Goal: Task Accomplishment & Management: Manage account settings

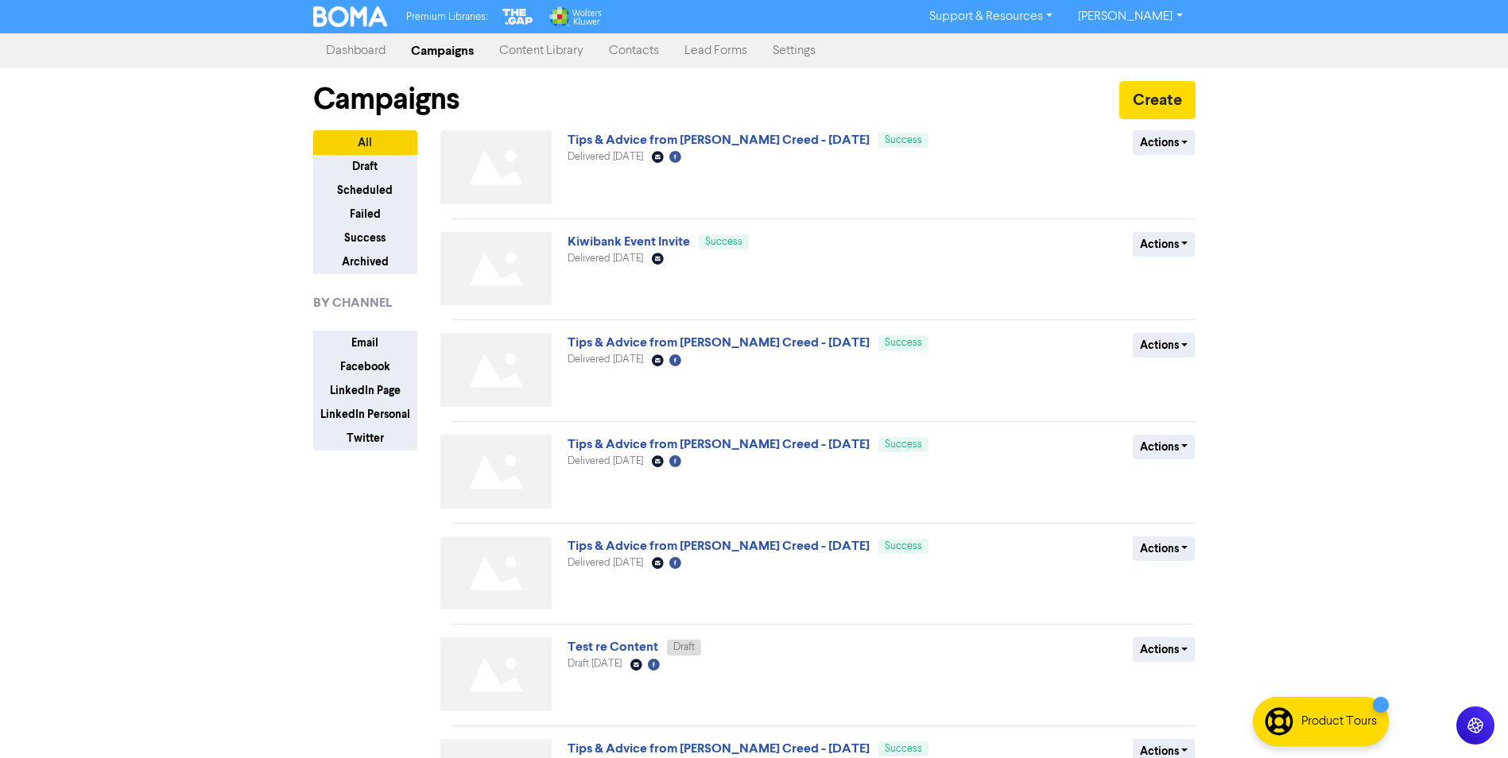
click at [653, 52] on link "Contacts" at bounding box center [634, 51] width 76 height 32
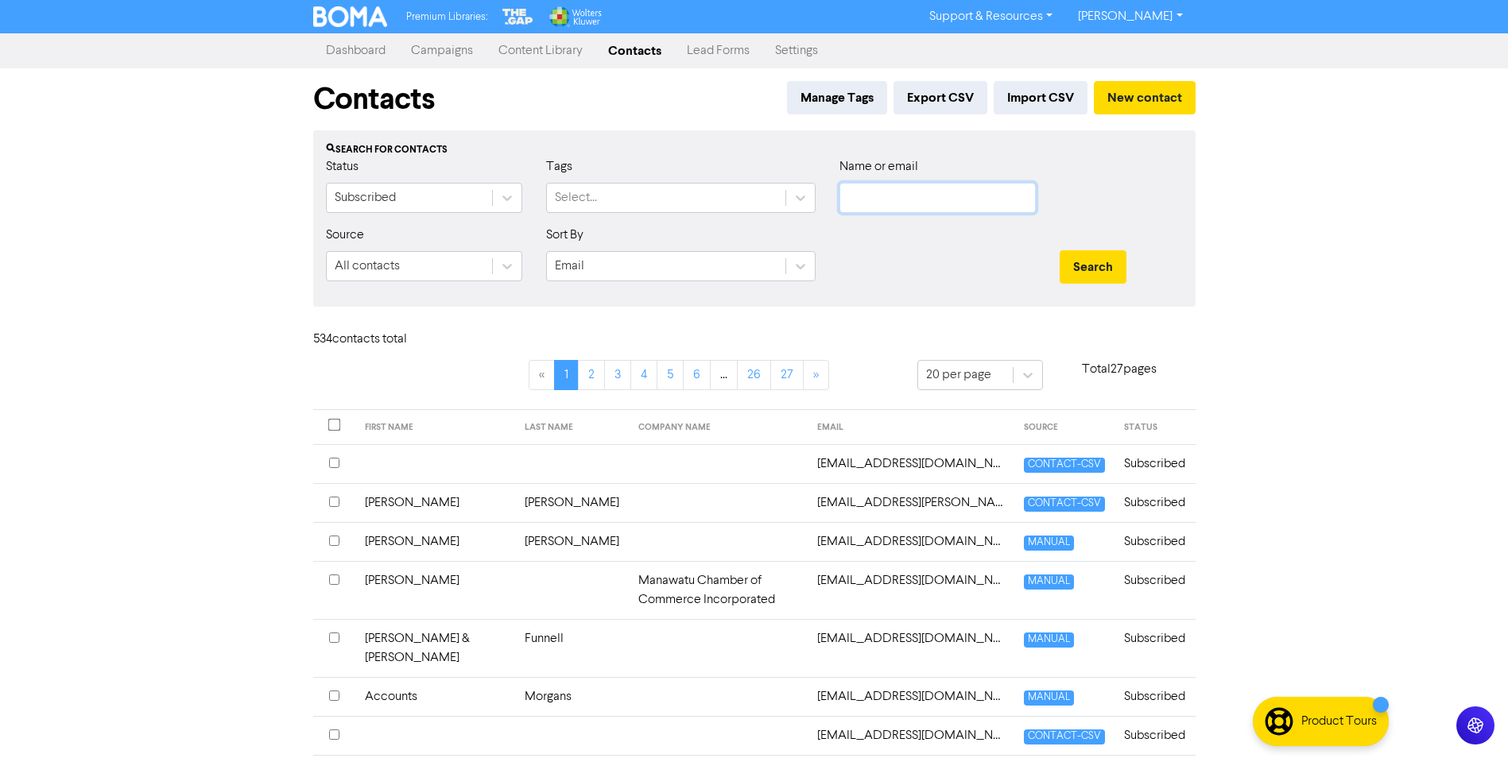
click at [877, 204] on input "text" at bounding box center [937, 198] width 196 height 30
type input "[PERSON_NAME]"
click at [1060, 250] on button "Search" at bounding box center [1093, 266] width 67 height 33
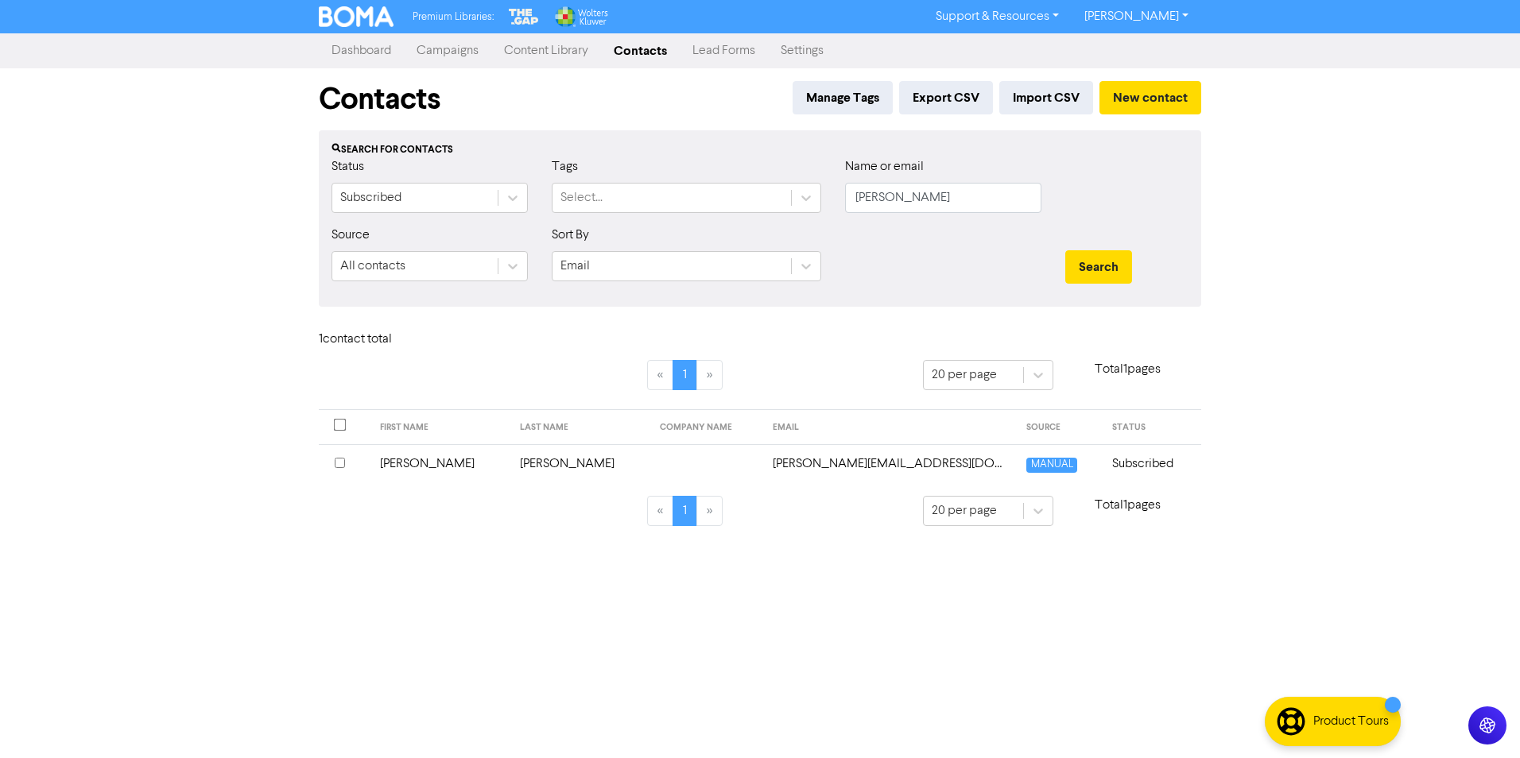
click at [415, 465] on td "[PERSON_NAME]" at bounding box center [440, 463] width 140 height 39
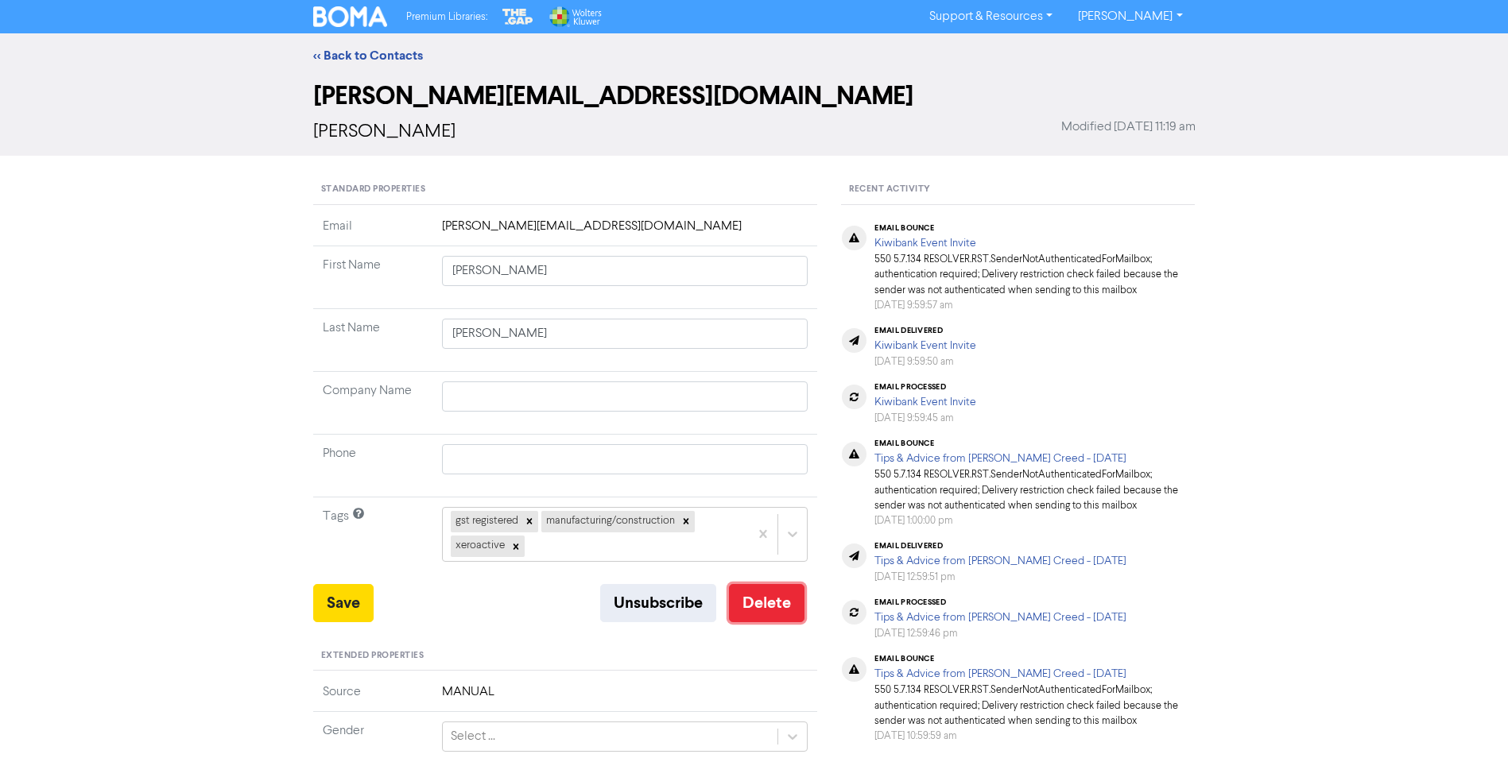
click at [768, 601] on button "Delete" at bounding box center [767, 603] width 76 height 38
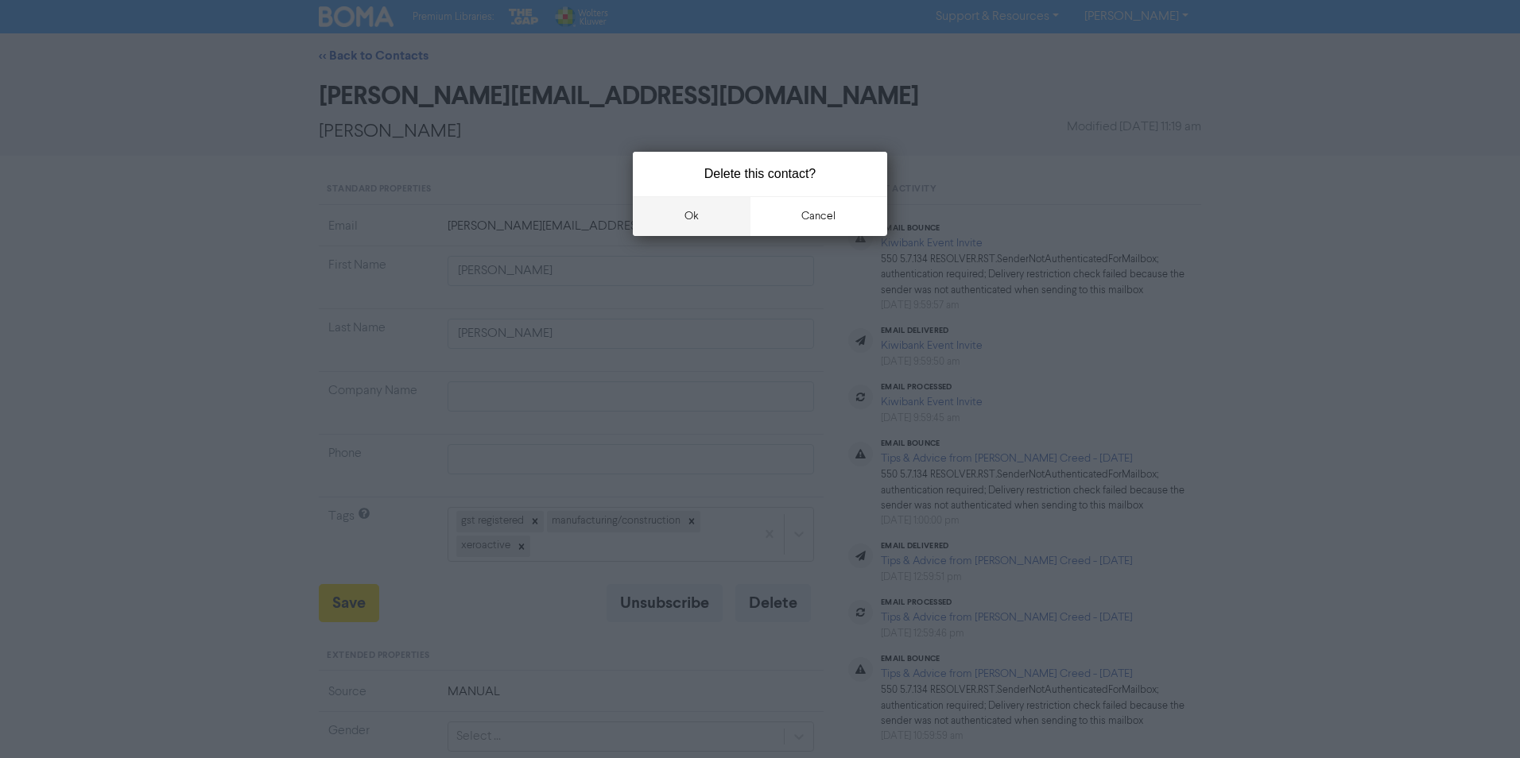
click at [692, 219] on button "ok" at bounding box center [692, 216] width 118 height 40
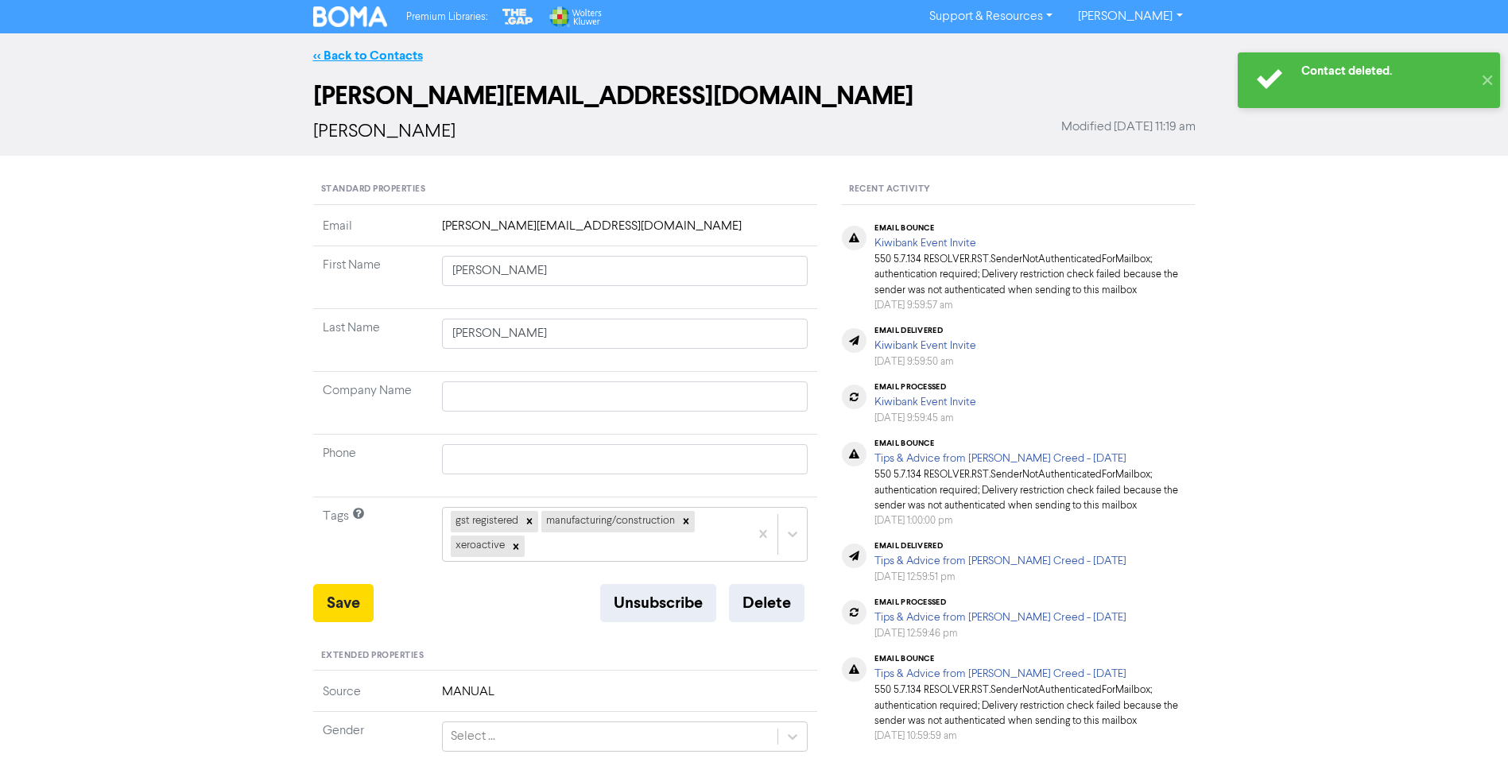
click at [389, 54] on link "<< Back to Contacts" at bounding box center [368, 56] width 110 height 16
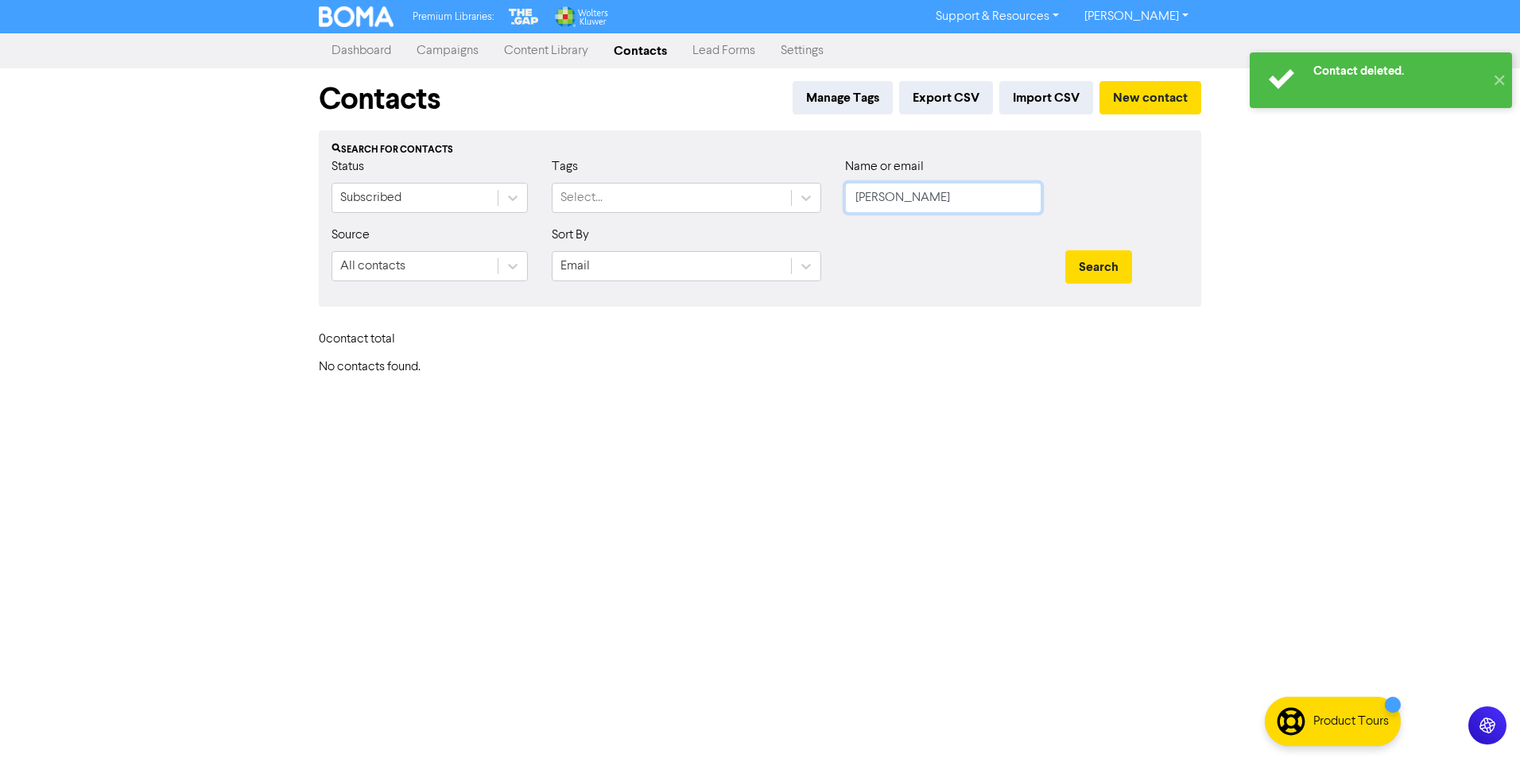
drag, startPoint x: 857, startPoint y: 214, endPoint x: 831, endPoint y: 226, distance: 28.8
click at [831, 226] on form "Status Subscribed Tags Select... Name or email [PERSON_NAME] Source All contact…" at bounding box center [759, 225] width 857 height 137
type input "will"
click at [1065, 250] on button "Search" at bounding box center [1098, 266] width 67 height 33
